Goal: Task Accomplishment & Management: Contribute content

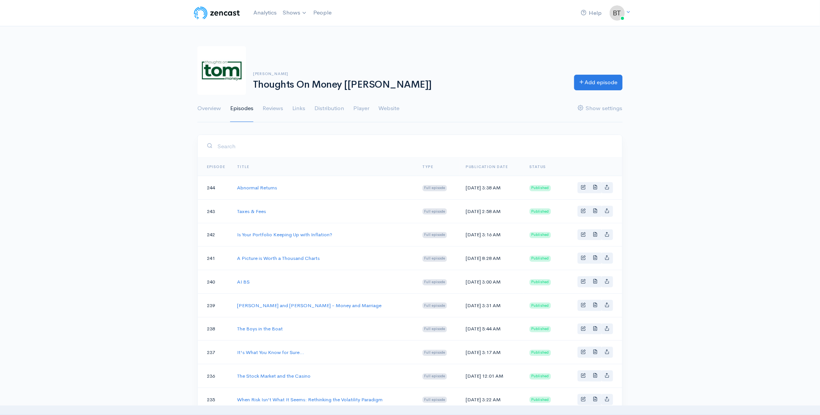
click at [447, 52] on div "[PERSON_NAME] Thoughts On Money [[PERSON_NAME]] Add episode" at bounding box center [410, 70] width 435 height 49
click at [444, 51] on div "[PERSON_NAME] Thoughts On Money [[PERSON_NAME]] Add episode" at bounding box center [410, 70] width 435 height 49
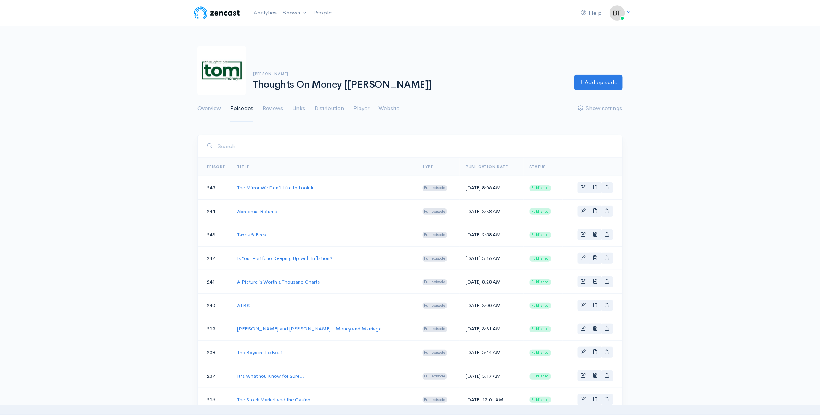
drag, startPoint x: 0, startPoint y: 0, endPoint x: 531, endPoint y: 58, distance: 534.6
click at [531, 58] on div "[PERSON_NAME] Thoughts On Money [[PERSON_NAME]] Add episode" at bounding box center [410, 70] width 435 height 49
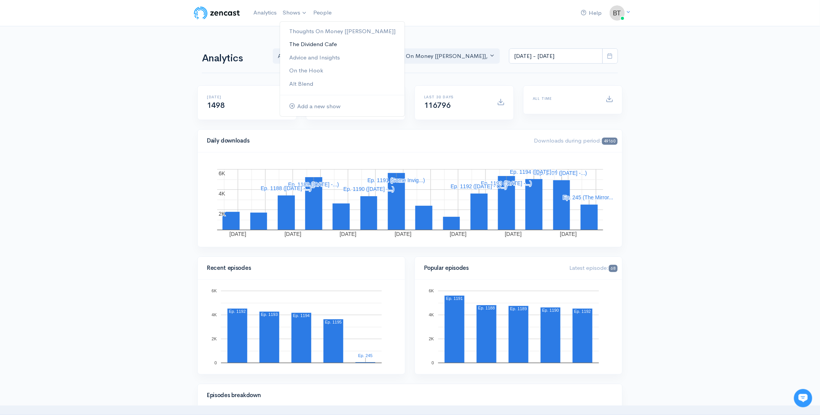
click at [303, 46] on link "The Dividend Cafe" at bounding box center [342, 44] width 125 height 13
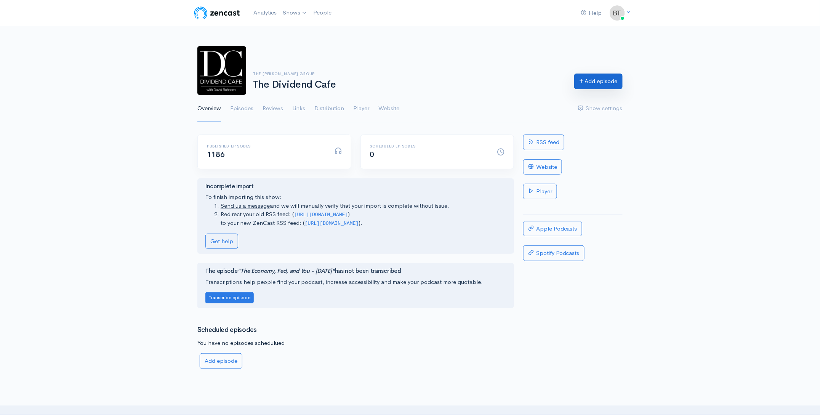
click at [596, 84] on link "Add episode" at bounding box center [599, 82] width 48 height 16
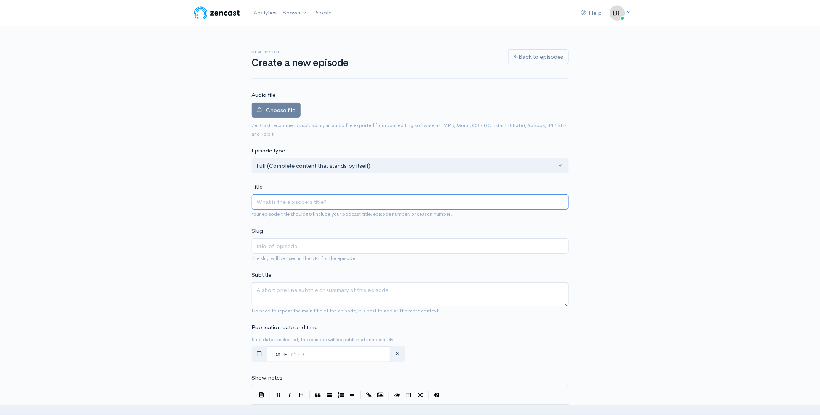
paste input "Investment Conviction in a Time of “Revolution”?"
type input "Investment Conviction in a Time of “Revolution”?"
type input "investment-conviction-in-a-time-of-revolution"
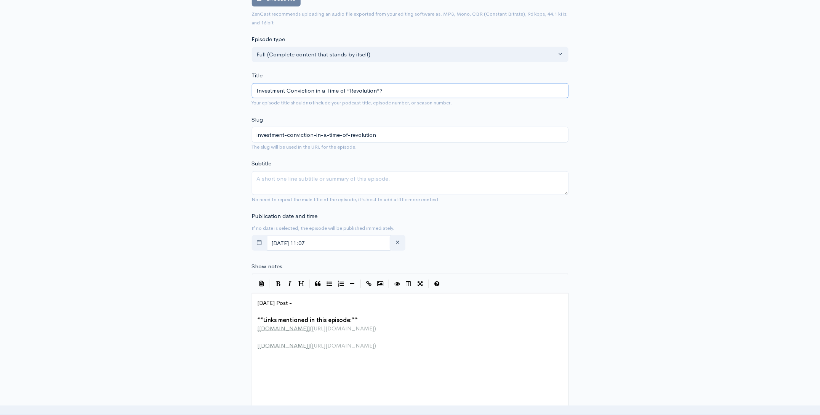
scroll to position [147, 0]
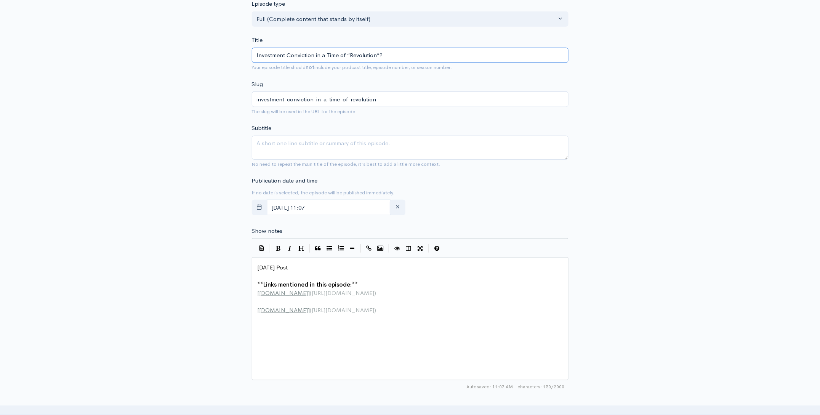
type input "Investment Conviction in a Time of “Revolution”?"
click at [360, 205] on input "October, 10 2025 11:07" at bounding box center [329, 208] width 124 height 16
click at [378, 270] on span "11" at bounding box center [375, 269] width 15 height 15
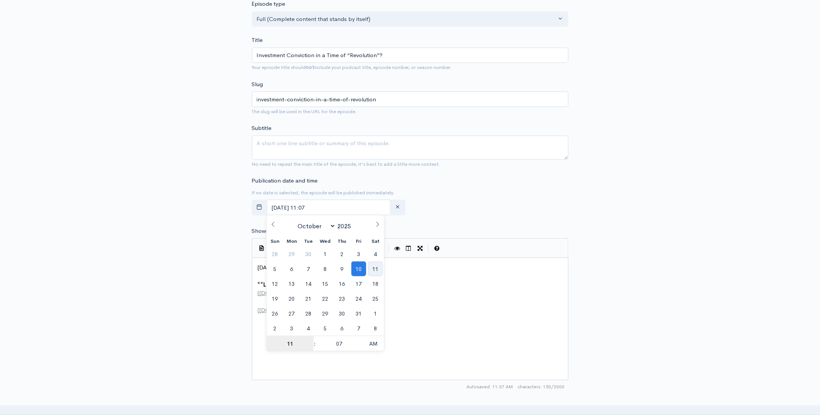
type input "October, 11 2025 11:07"
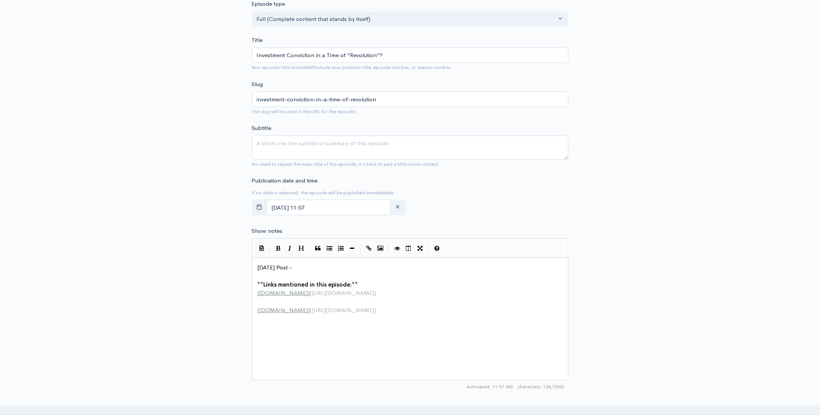
click at [693, 188] on div "New episode Create a new episode Back to episodes Audio file Choose file 0 ZenC…" at bounding box center [410, 258] width 820 height 756
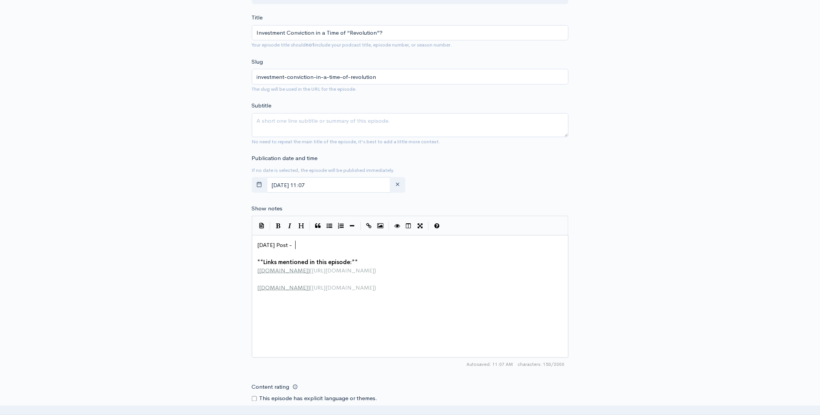
scroll to position [3, 0]
click at [307, 244] on pre "Today's Post -" at bounding box center [413, 245] width 314 height 9
